Goal: Information Seeking & Learning: Learn about a topic

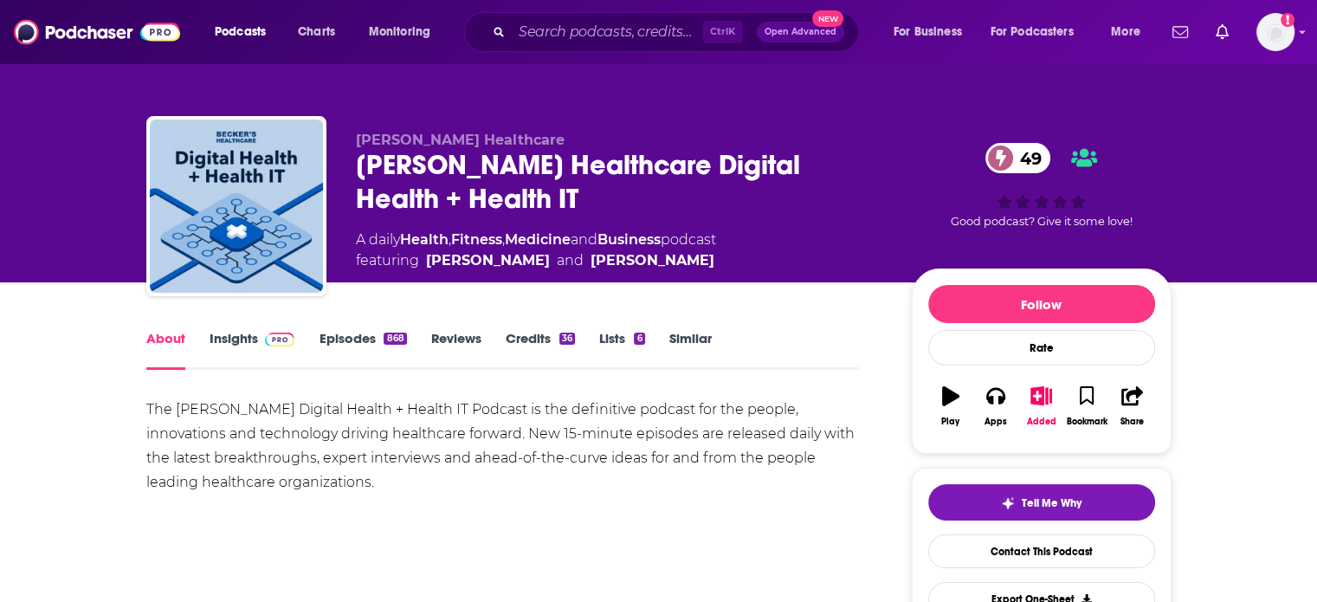
click at [209, 341] on link "Insights" at bounding box center [252, 350] width 86 height 40
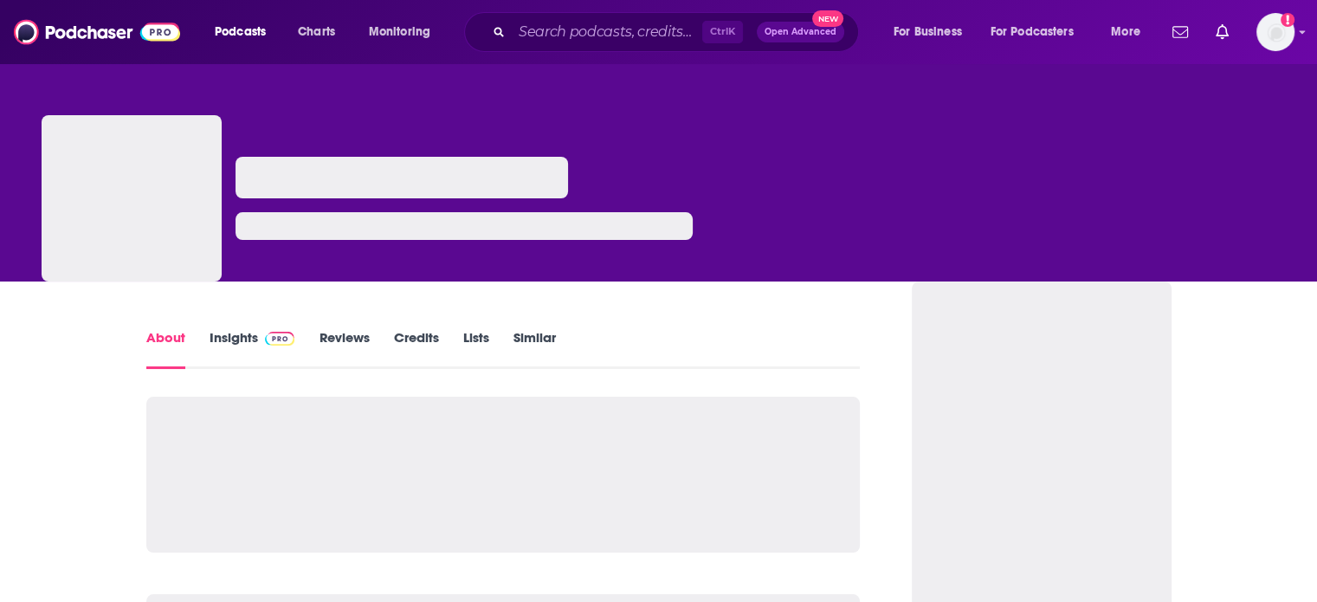
click at [243, 338] on link "Insights" at bounding box center [252, 349] width 86 height 40
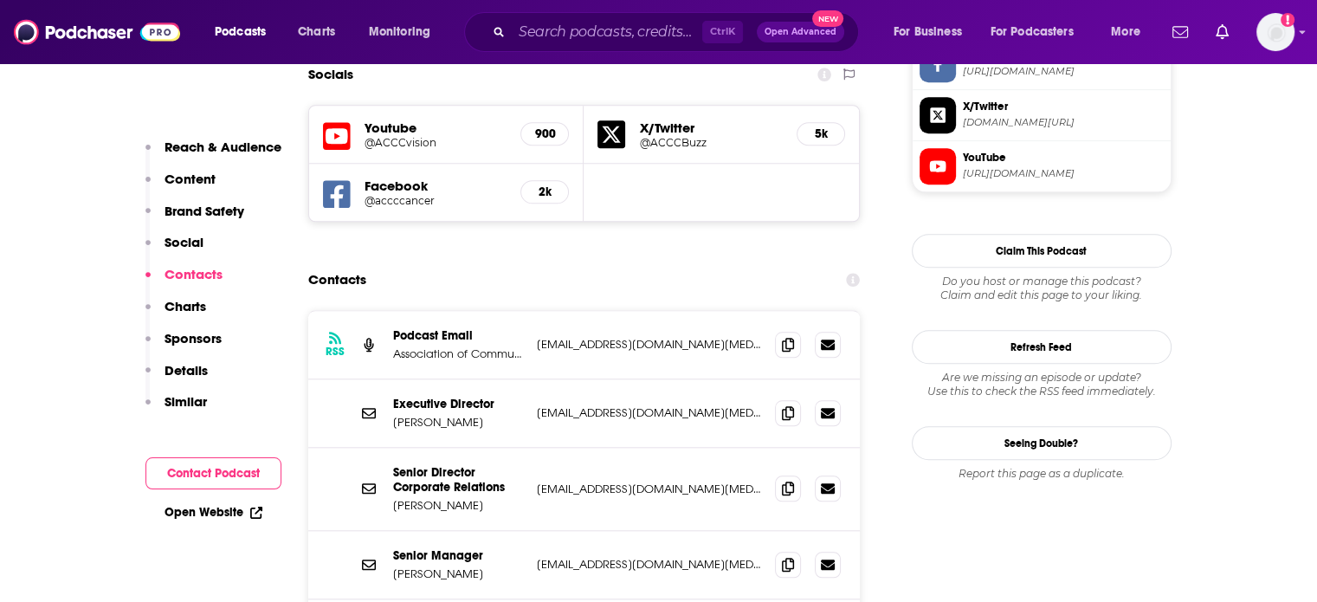
scroll to position [1731, 0]
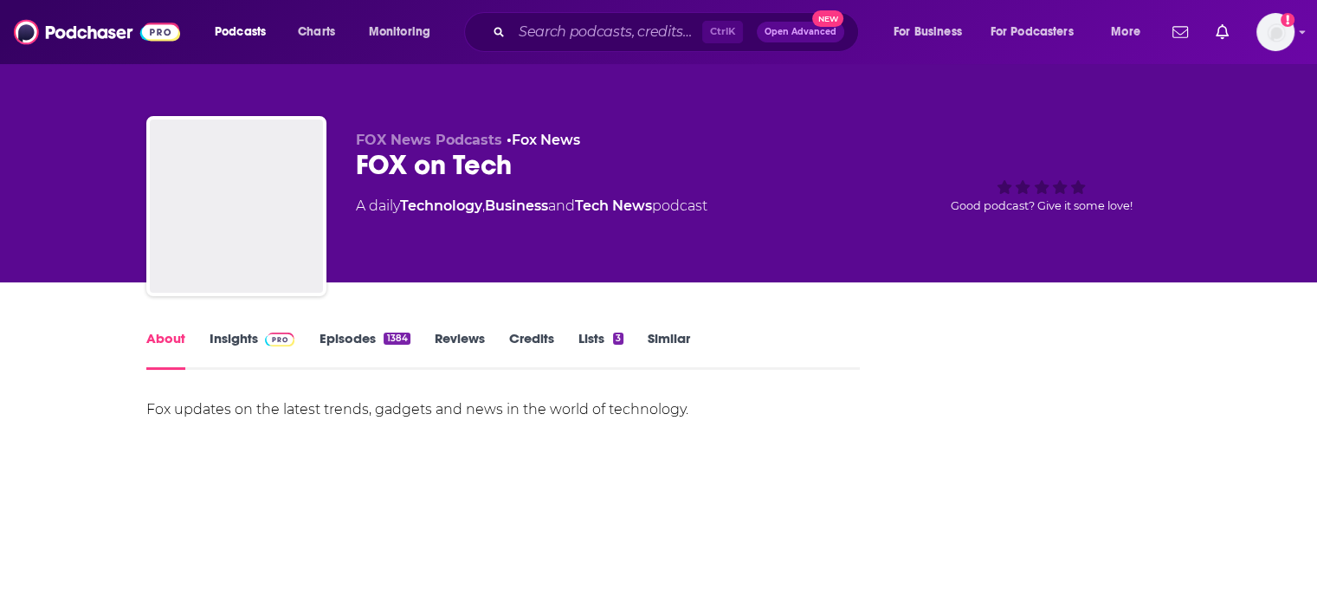
click at [258, 332] on span at bounding box center [276, 338] width 37 height 16
